Goal: Transaction & Acquisition: Purchase product/service

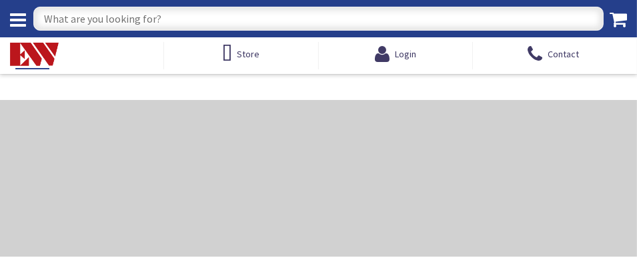
type input "[STREET_ADDRESS][US_STATE]"
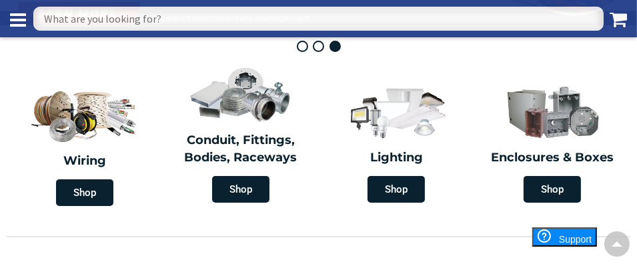
scroll to position [200, 0]
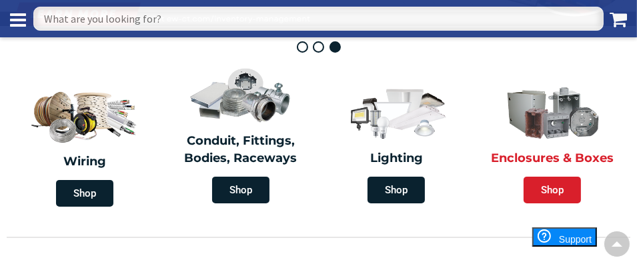
click at [542, 182] on span "Shop" at bounding box center [552, 190] width 57 height 27
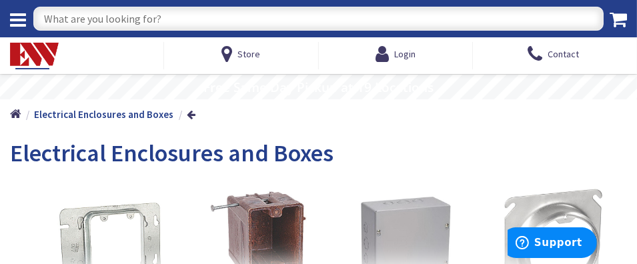
click at [188, 9] on input "text" at bounding box center [318, 19] width 571 height 24
type input "outdoor power post"
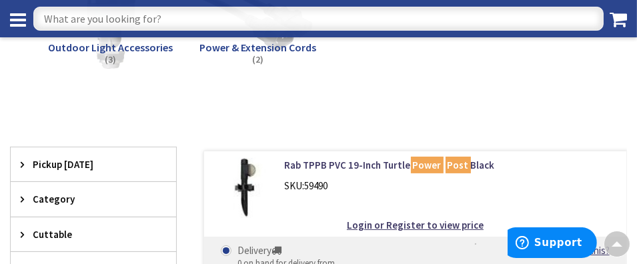
scroll to position [232, 0]
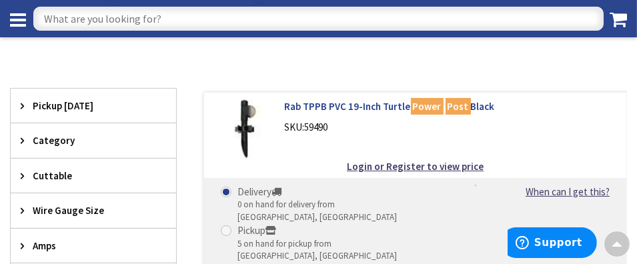
click at [336, 105] on link "Rab TPPB PVC 19-Inch Turtle Power Post Black" at bounding box center [451, 106] width 332 height 14
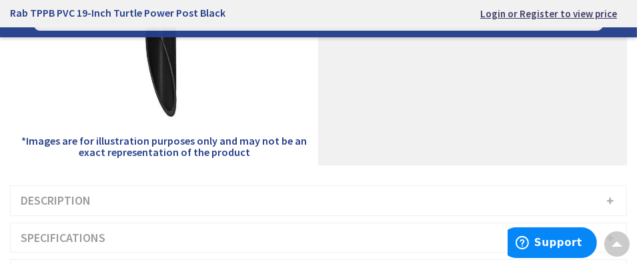
scroll to position [334, 0]
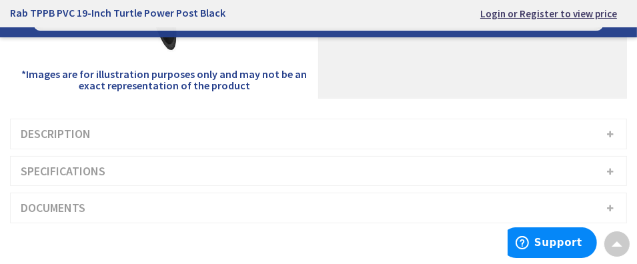
click at [613, 168] on h3 "Specifications" at bounding box center [319, 171] width 616 height 29
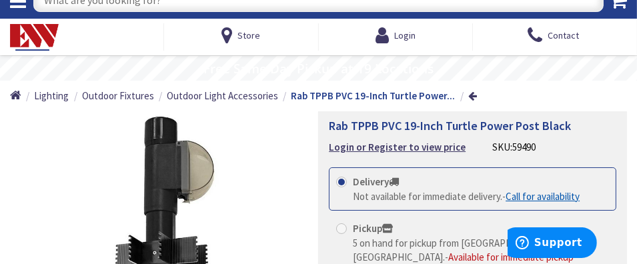
scroll to position [0, 0]
